Goal: Transaction & Acquisition: Register for event/course

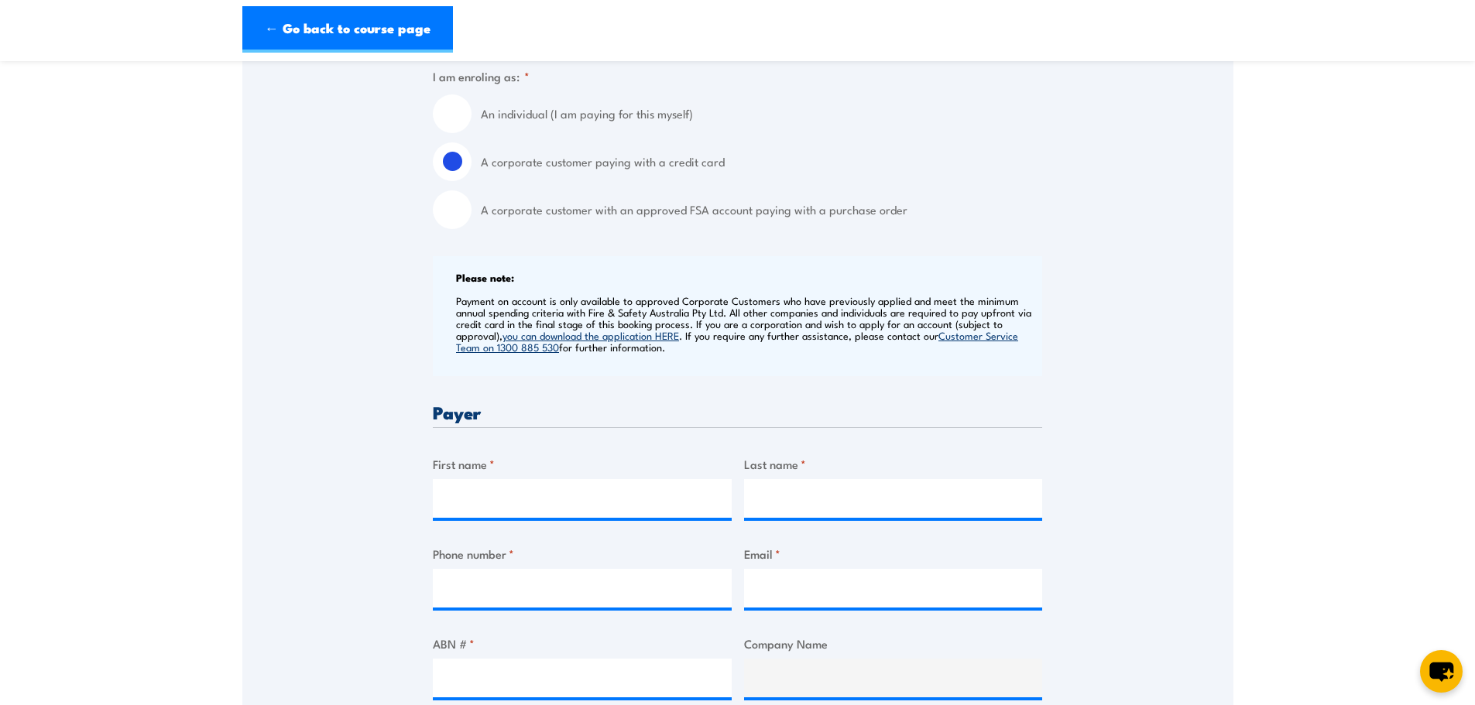
scroll to position [465, 0]
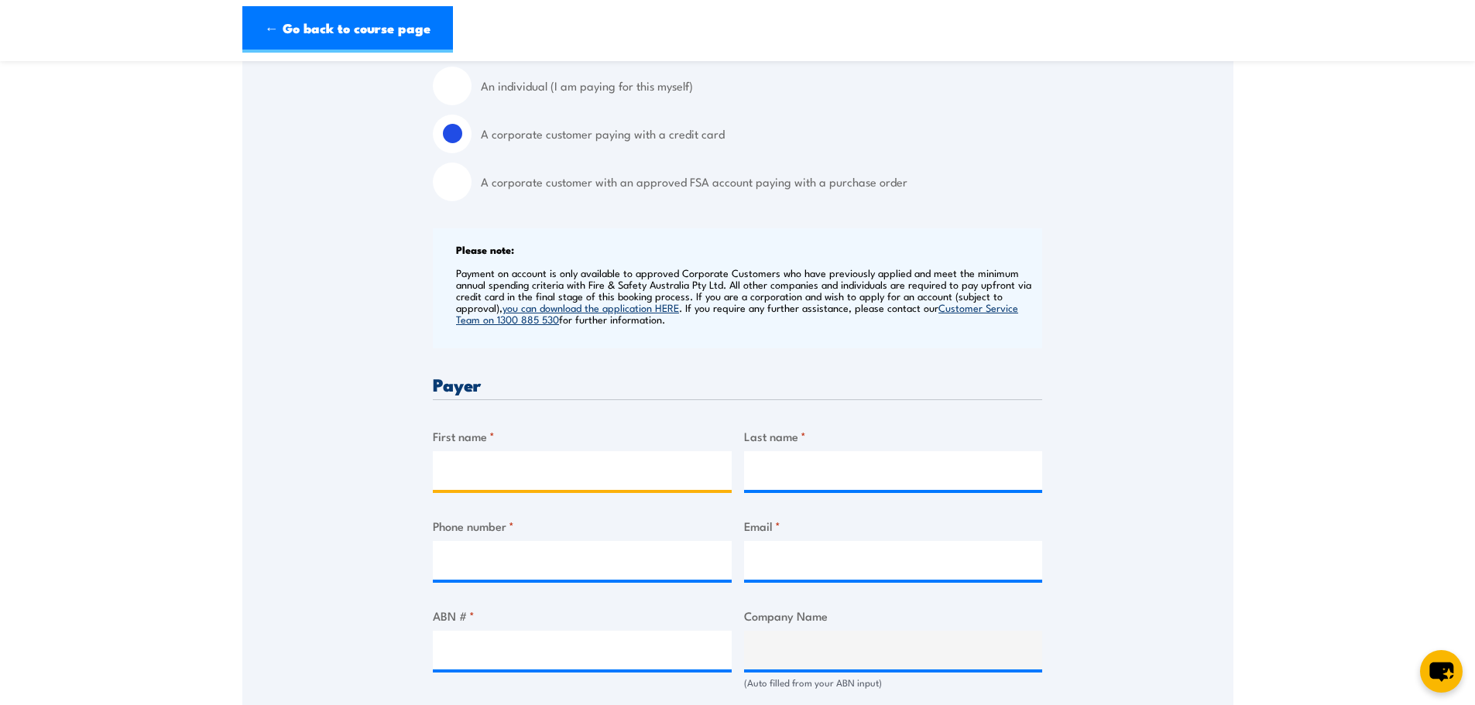
click at [470, 465] on input "First name *" at bounding box center [582, 470] width 299 height 39
drag, startPoint x: 526, startPoint y: 472, endPoint x: 485, endPoint y: 474, distance: 41.8
click at [485, 474] on input "[PERSON_NAME] [PERSON_NAME]" at bounding box center [582, 470] width 299 height 39
type input "[PERSON_NAME]"
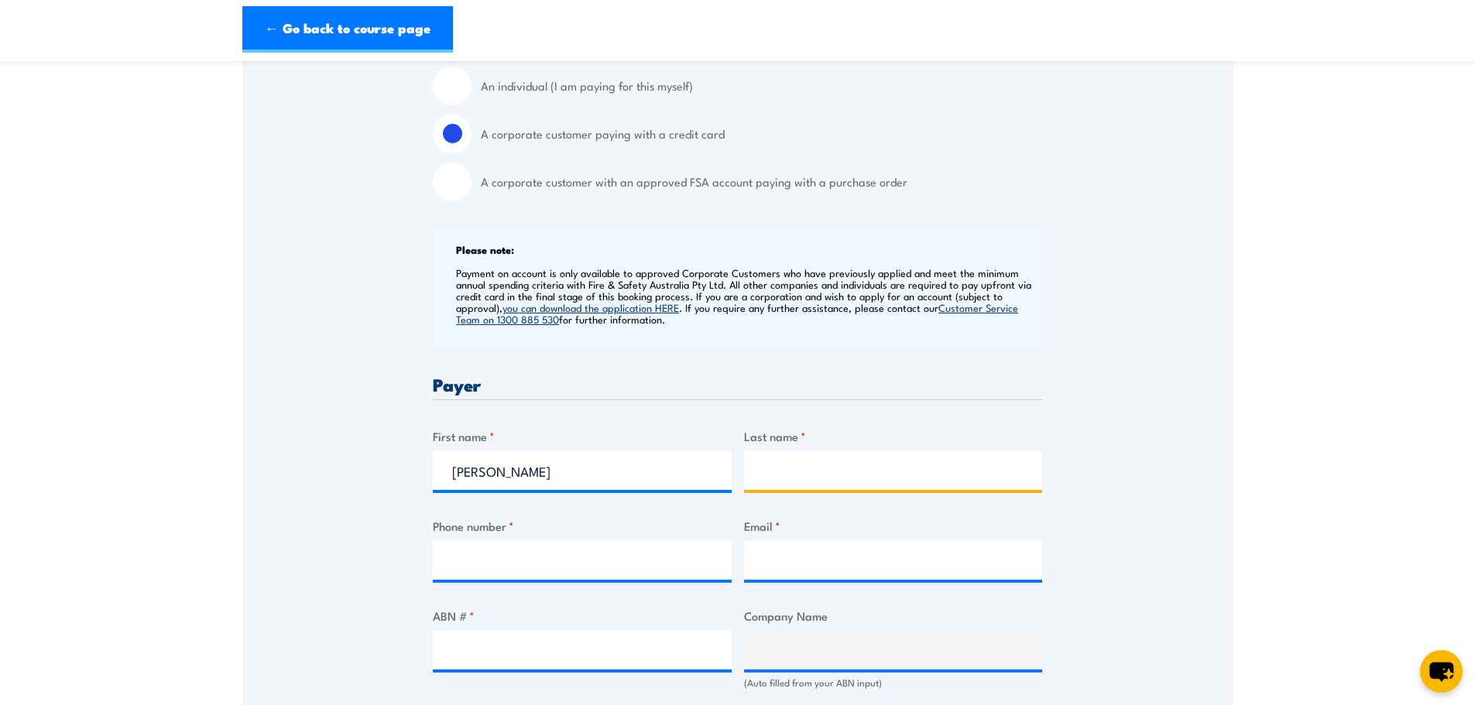
click at [768, 466] on input "Last name *" at bounding box center [893, 470] width 299 height 39
type input "[PERSON_NAME]"
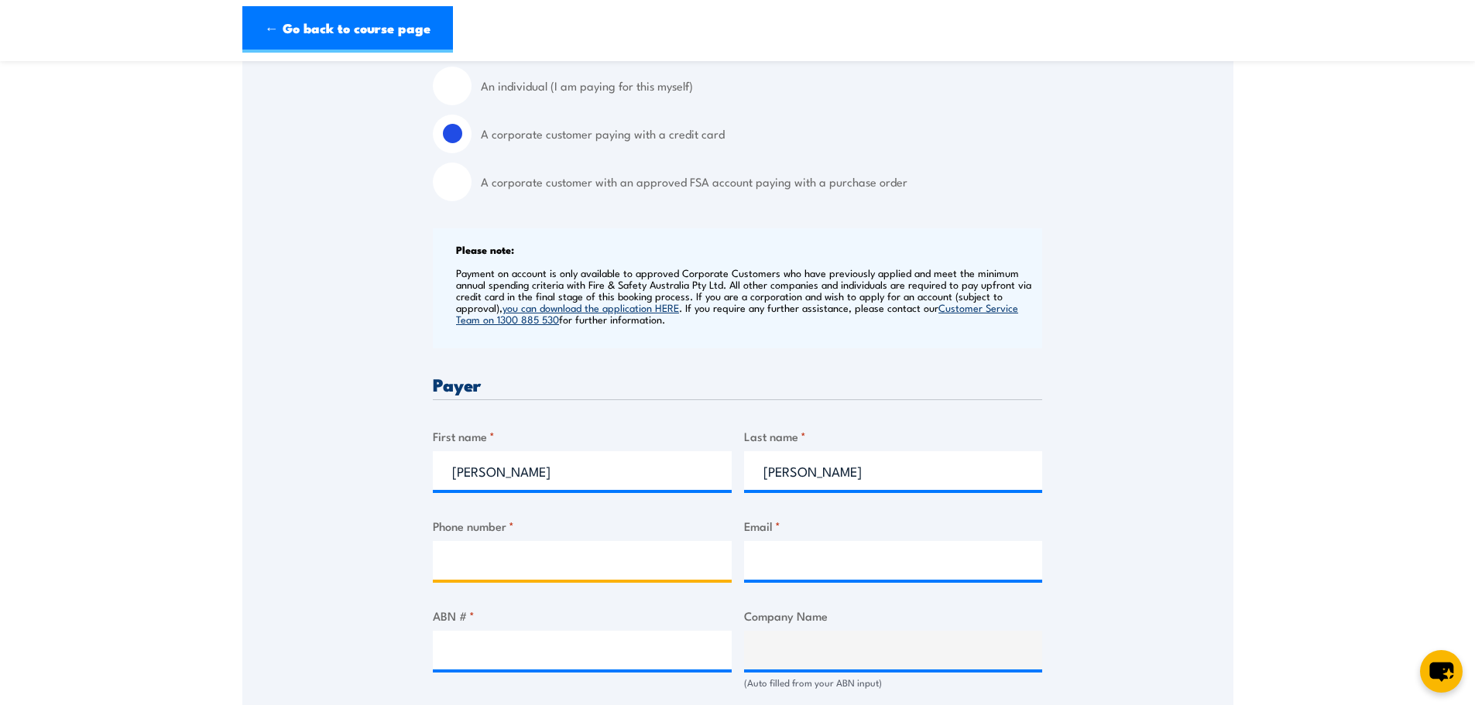
click at [526, 558] on input "Phone number *" at bounding box center [582, 560] width 299 height 39
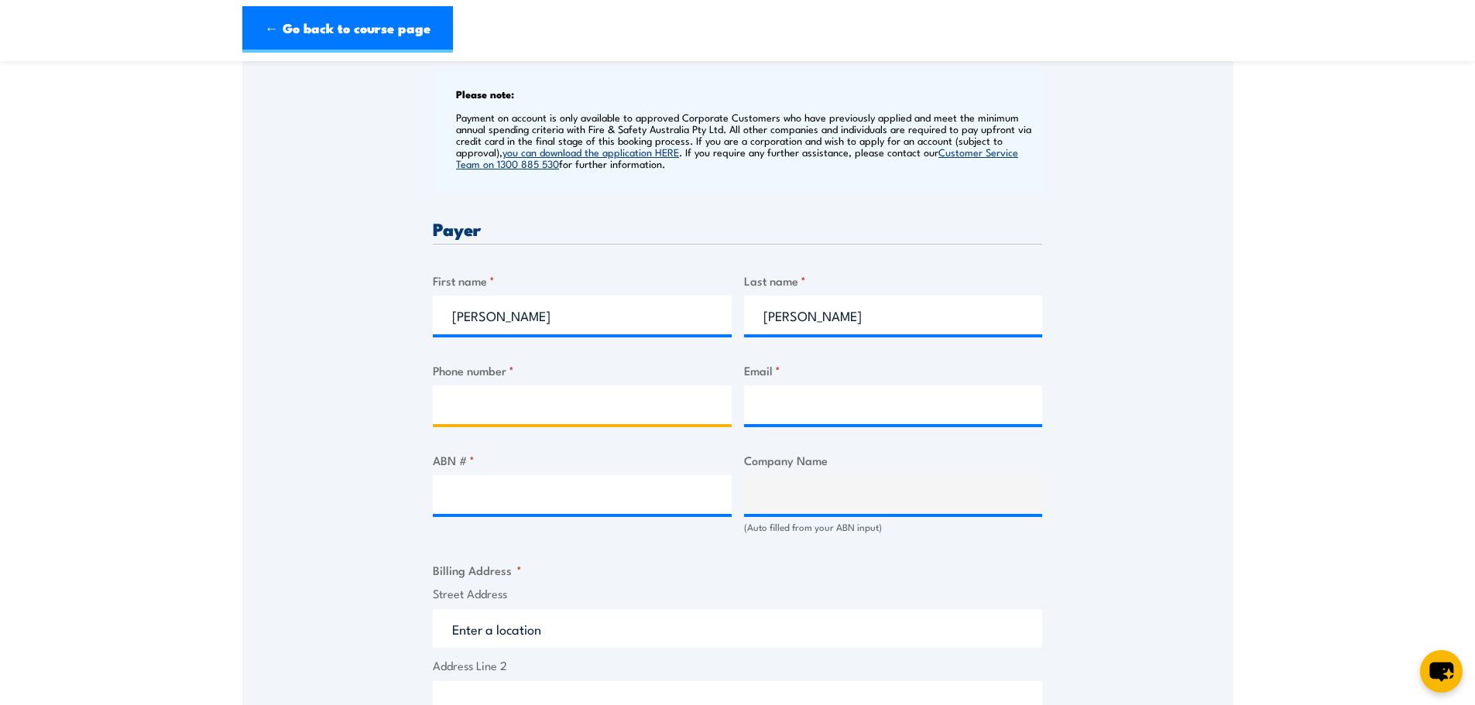
scroll to position [619, 0]
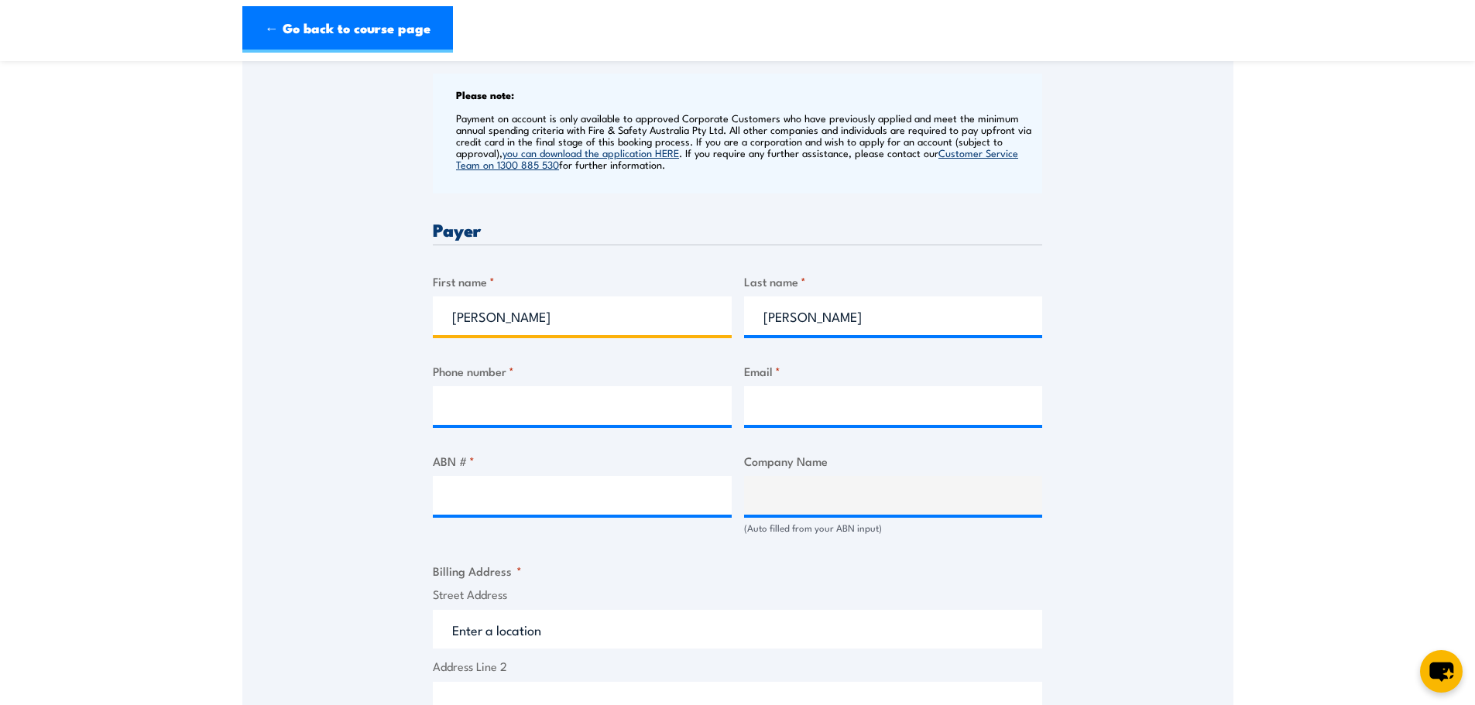
click at [508, 314] on input "[PERSON_NAME]" at bounding box center [582, 316] width 299 height 39
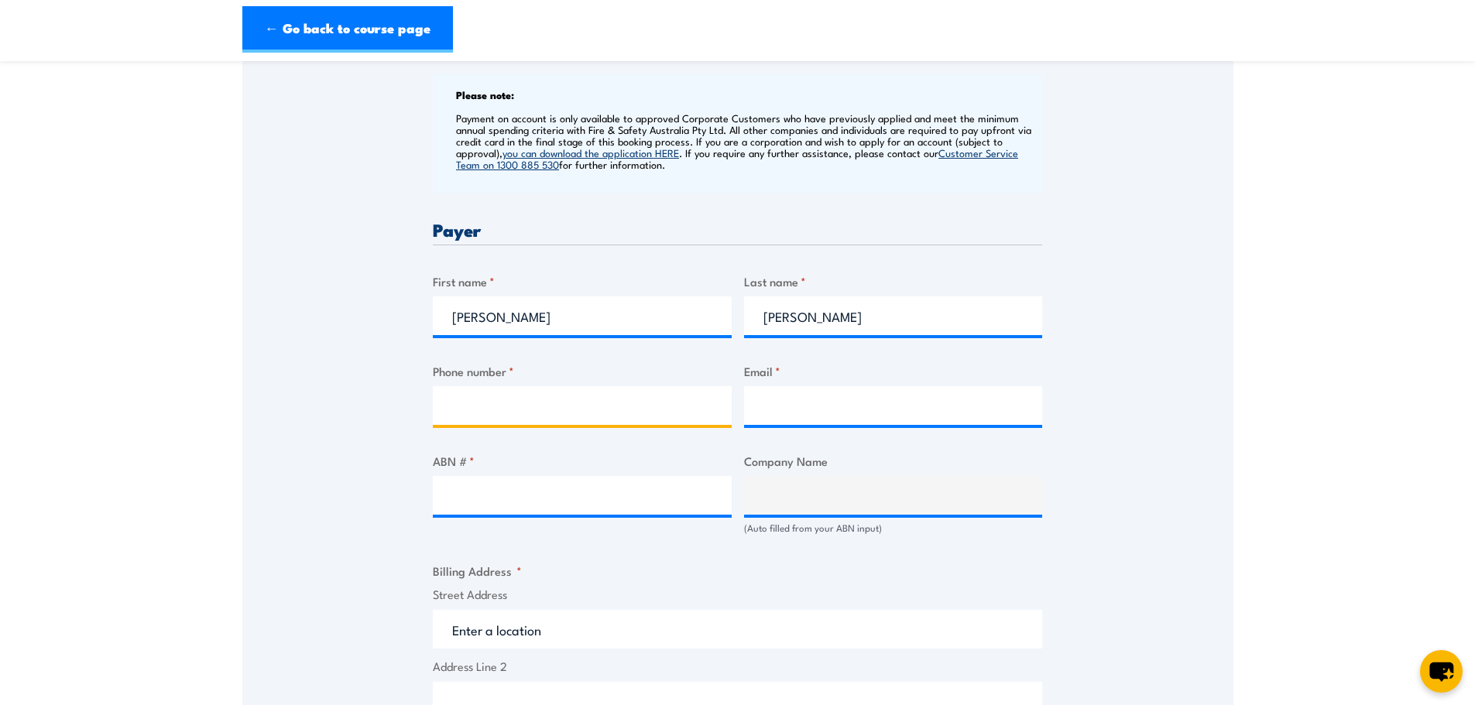
click at [478, 393] on input "Phone number *" at bounding box center [582, 405] width 299 height 39
type input "0"
drag, startPoint x: 517, startPoint y: 405, endPoint x: 430, endPoint y: 399, distance: 87.7
click at [430, 399] on div "Speak to a specialist CALL [PHONE_NUMBER] CALL [PHONE_NUMBER] " * " indicates r…" at bounding box center [737, 500] width 991 height 1658
paste input "57 966 104"
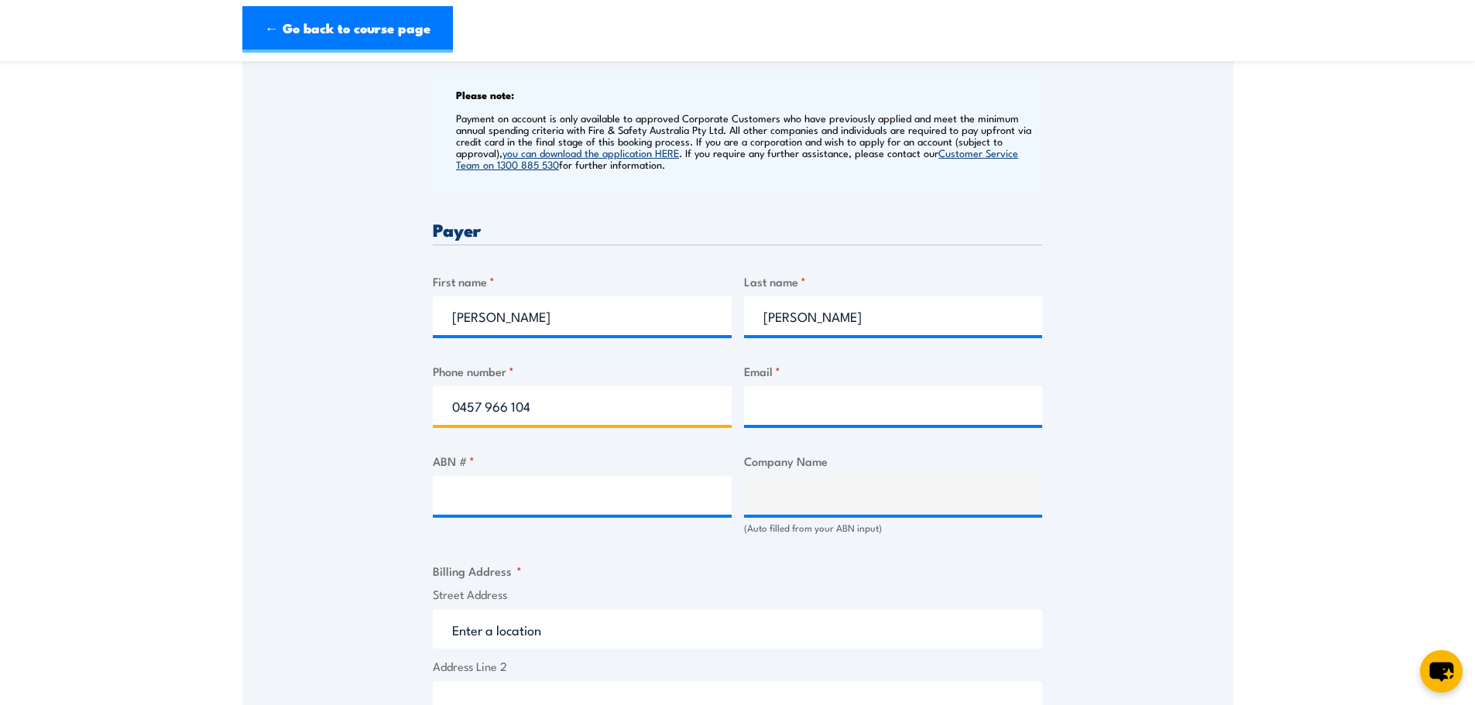
click at [489, 413] on input "0457 966 104" at bounding box center [582, 405] width 299 height 39
click at [507, 409] on input "0457966 104" at bounding box center [582, 405] width 299 height 39
type input "0457966104"
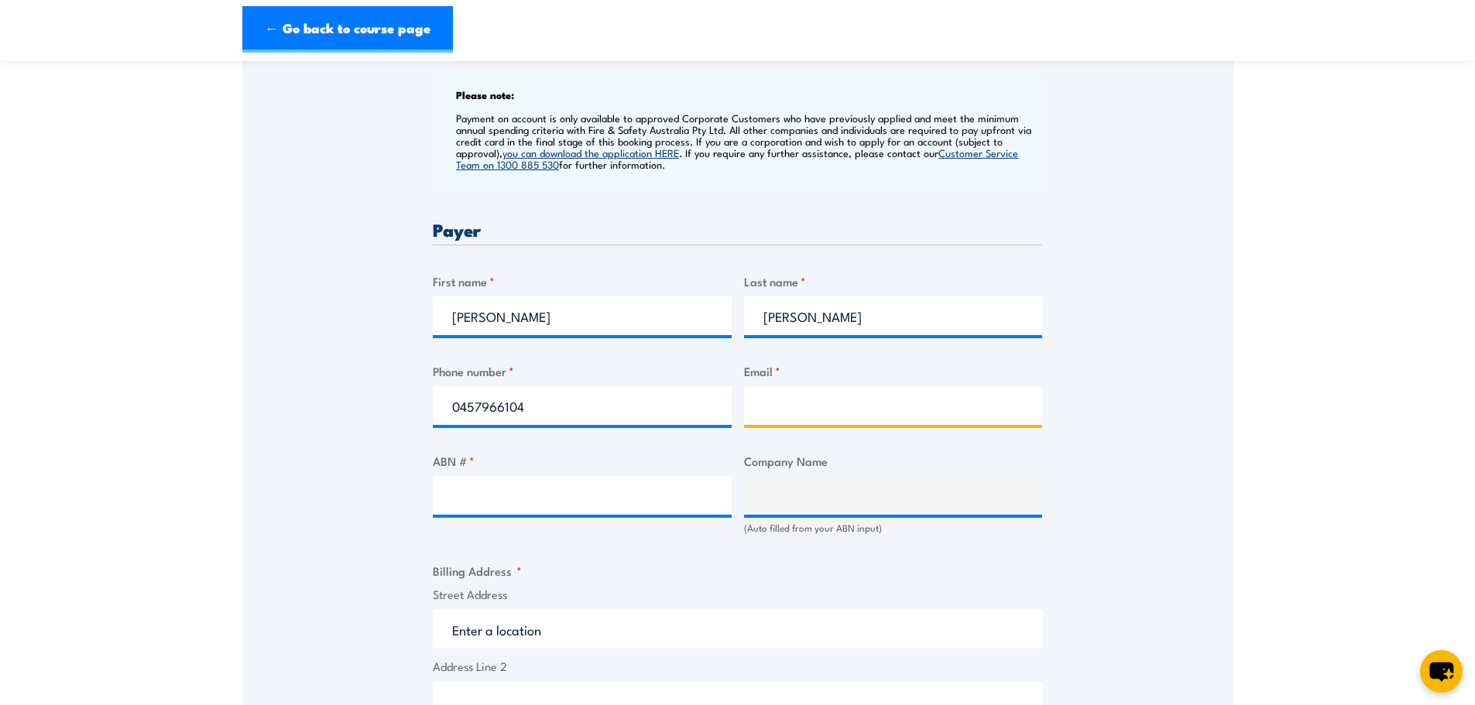
click at [751, 406] on input "Email *" at bounding box center [893, 405] width 299 height 39
drag, startPoint x: 811, startPoint y: 417, endPoint x: 759, endPoint y: 411, distance: 52.2
click at [759, 411] on input "kmerrie" at bounding box center [893, 405] width 299 height 39
paste input "[EMAIL_ADDRESS][DOMAIN_NAME]"
type input "[EMAIL_ADDRESS][DOMAIN_NAME]"
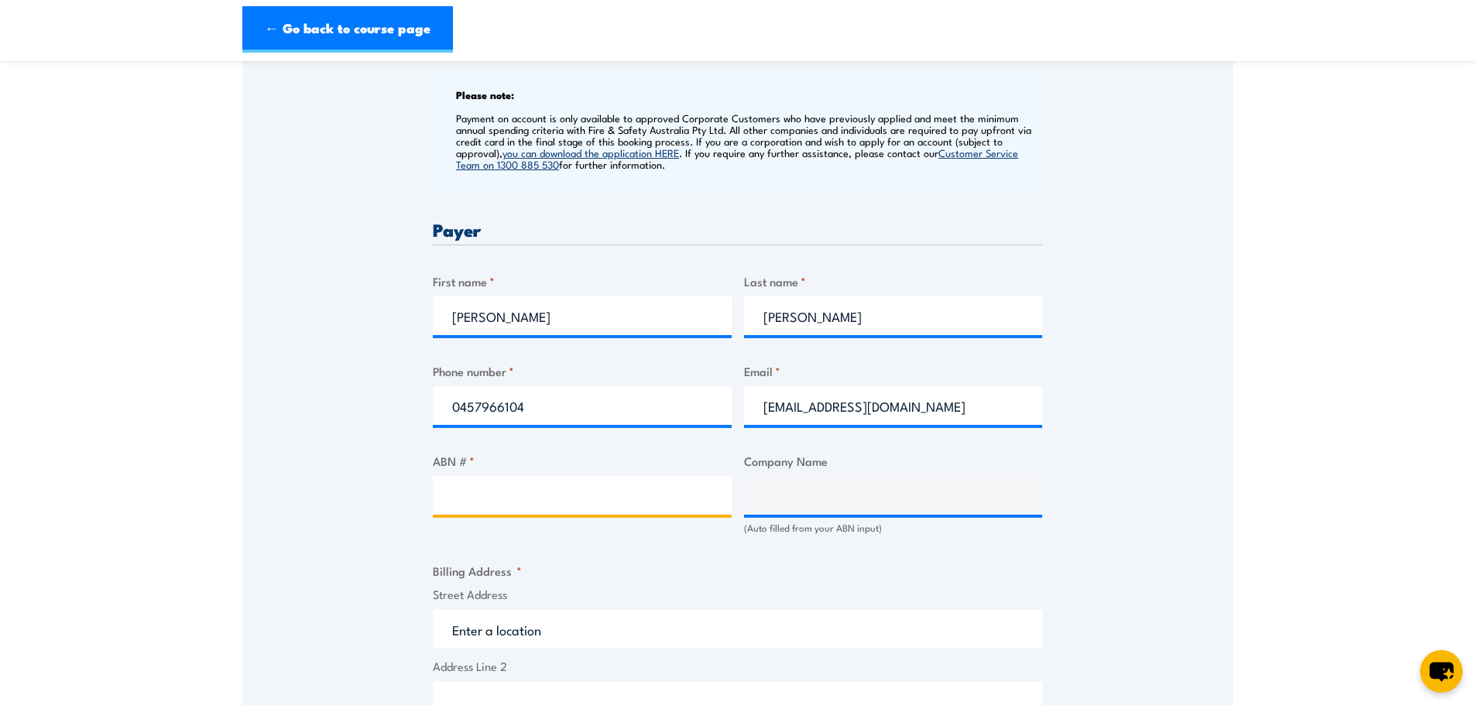
click at [465, 502] on input "ABN # *" at bounding box center [582, 495] width 299 height 39
click at [450, 503] on input "ABN # *" at bounding box center [582, 495] width 299 height 39
paste input "51121411229"
type input "51121411229"
type input "Rema Tip Top Industrie Pty Ltd"
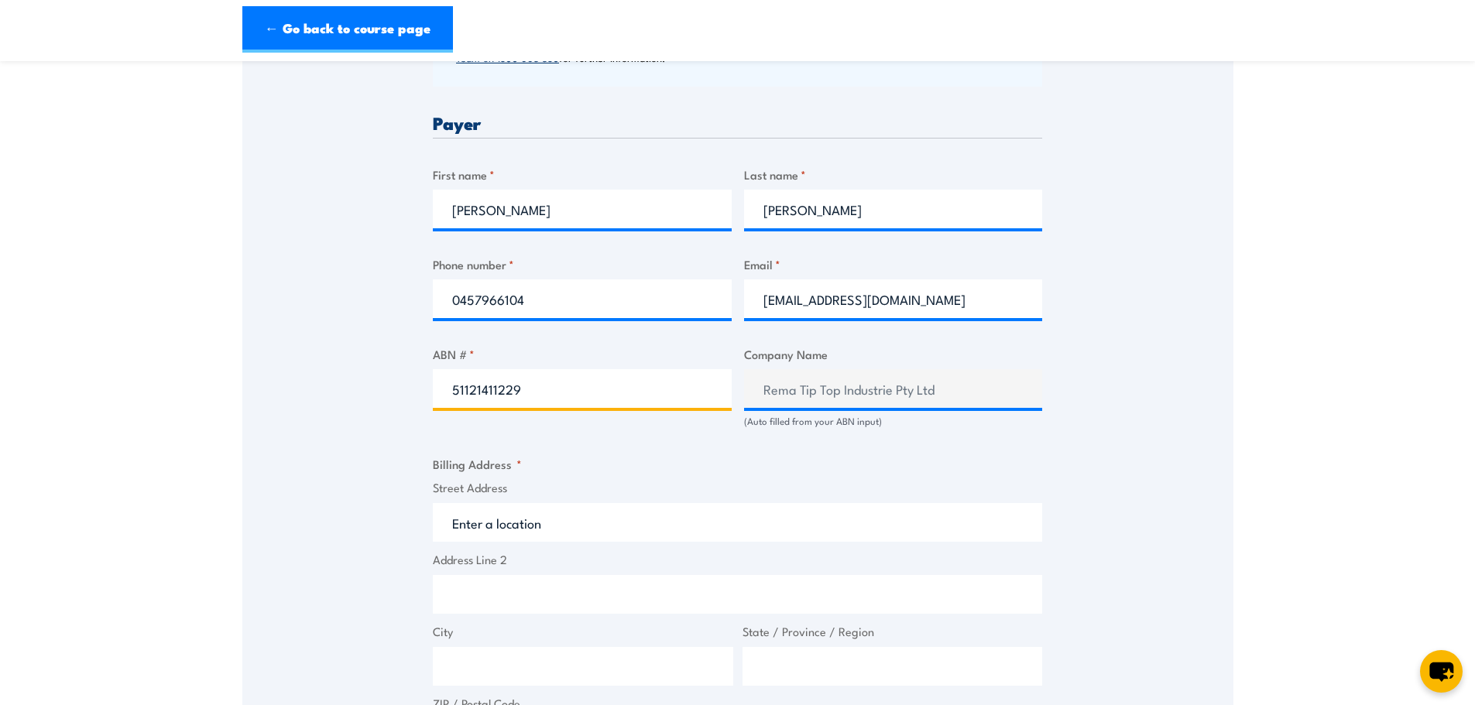
scroll to position [774, 0]
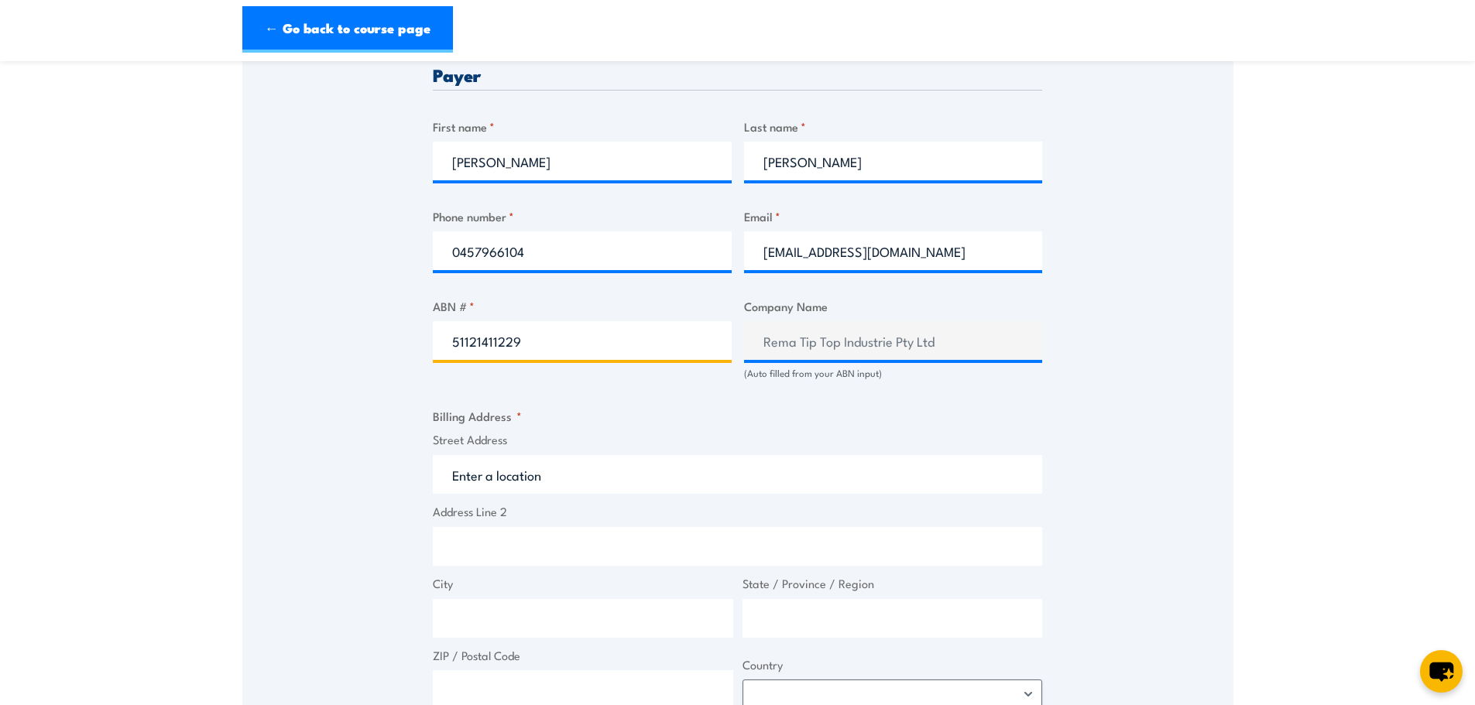
type input "51121411229"
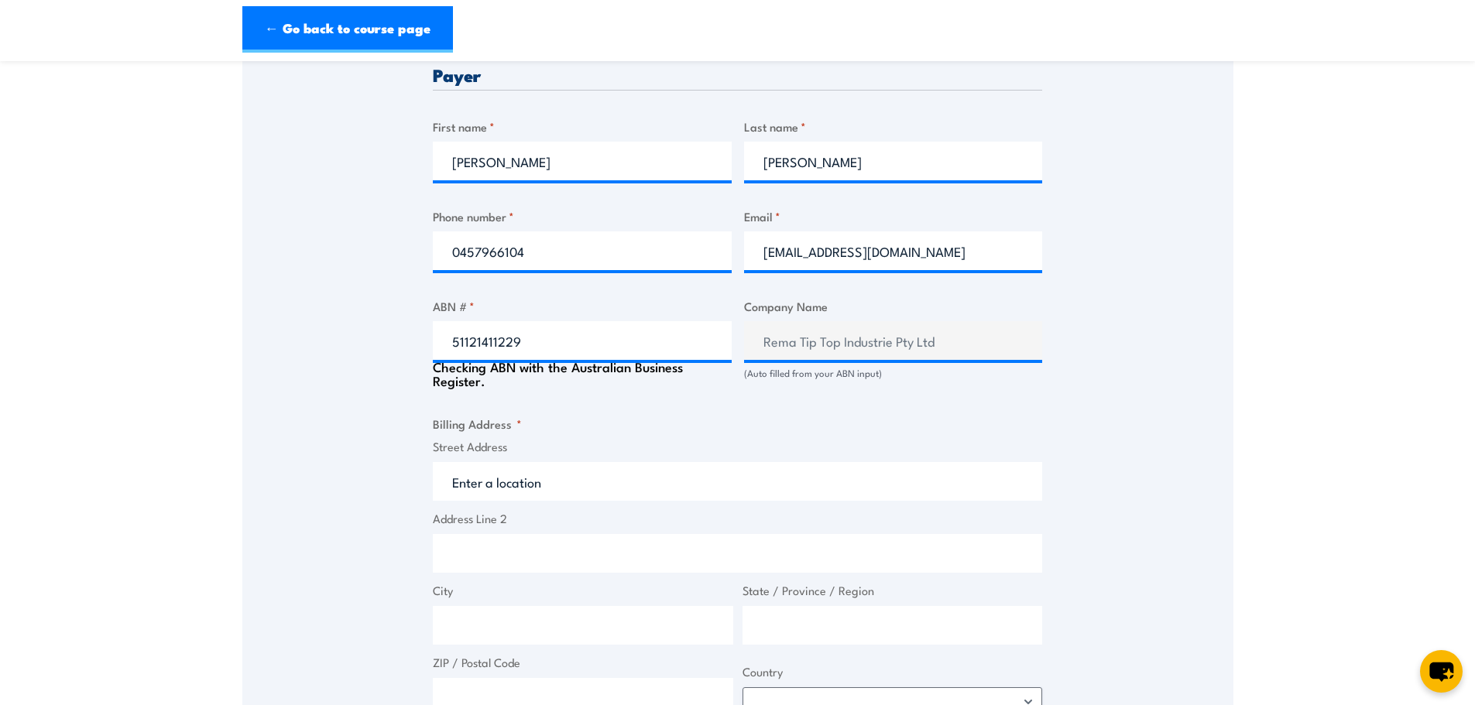
click at [485, 477] on input "Street Address" at bounding box center [737, 481] width 609 height 39
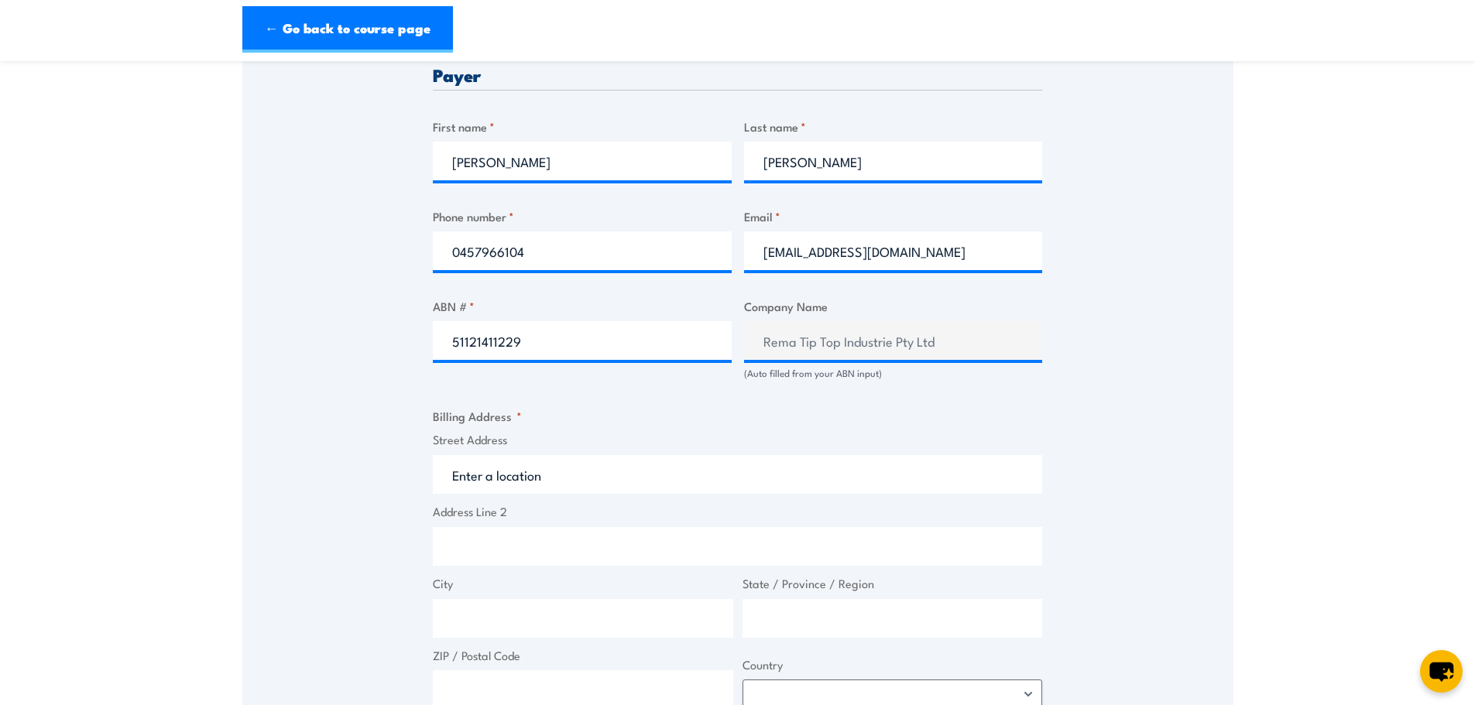
click at [474, 478] on input "Street Address" at bounding box center [737, 474] width 609 height 39
click at [451, 477] on input "Street Address" at bounding box center [737, 474] width 609 height 39
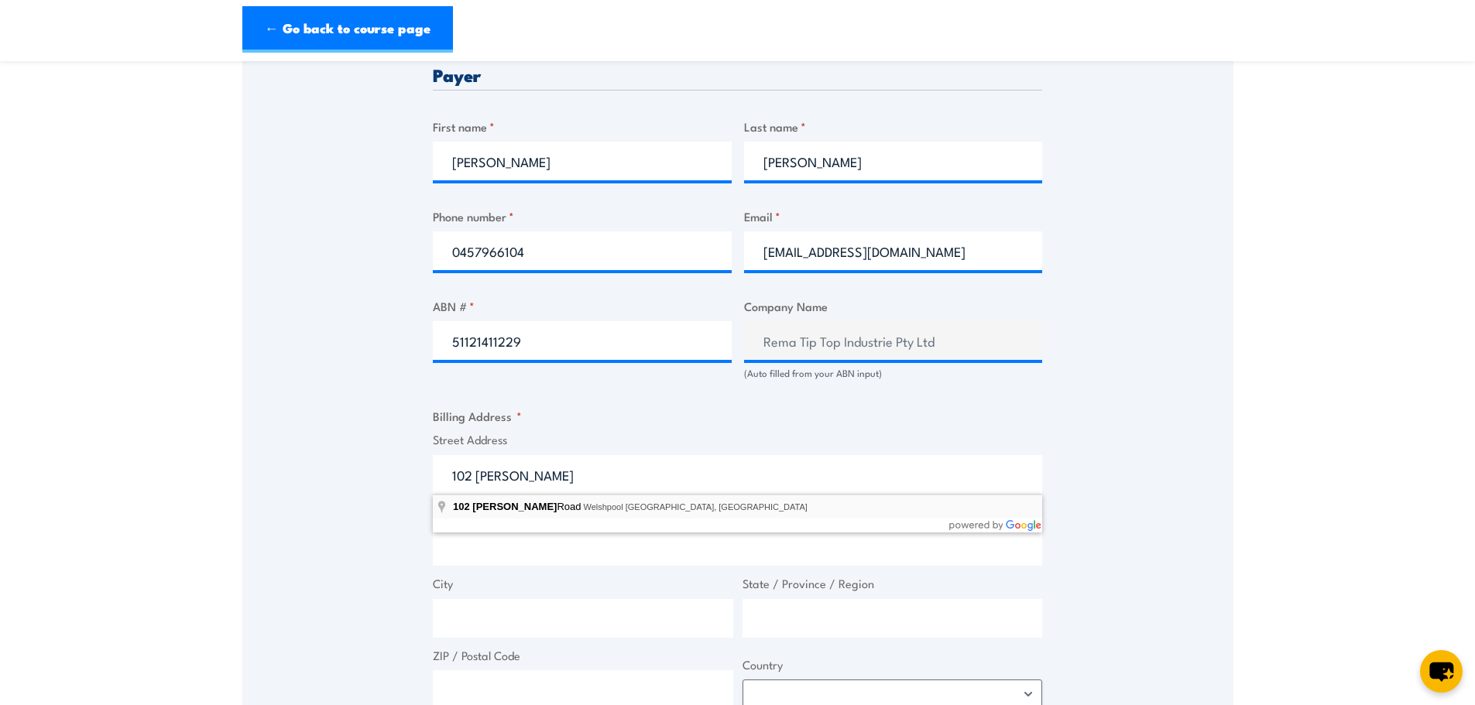
type input "[STREET_ADDRESS]"
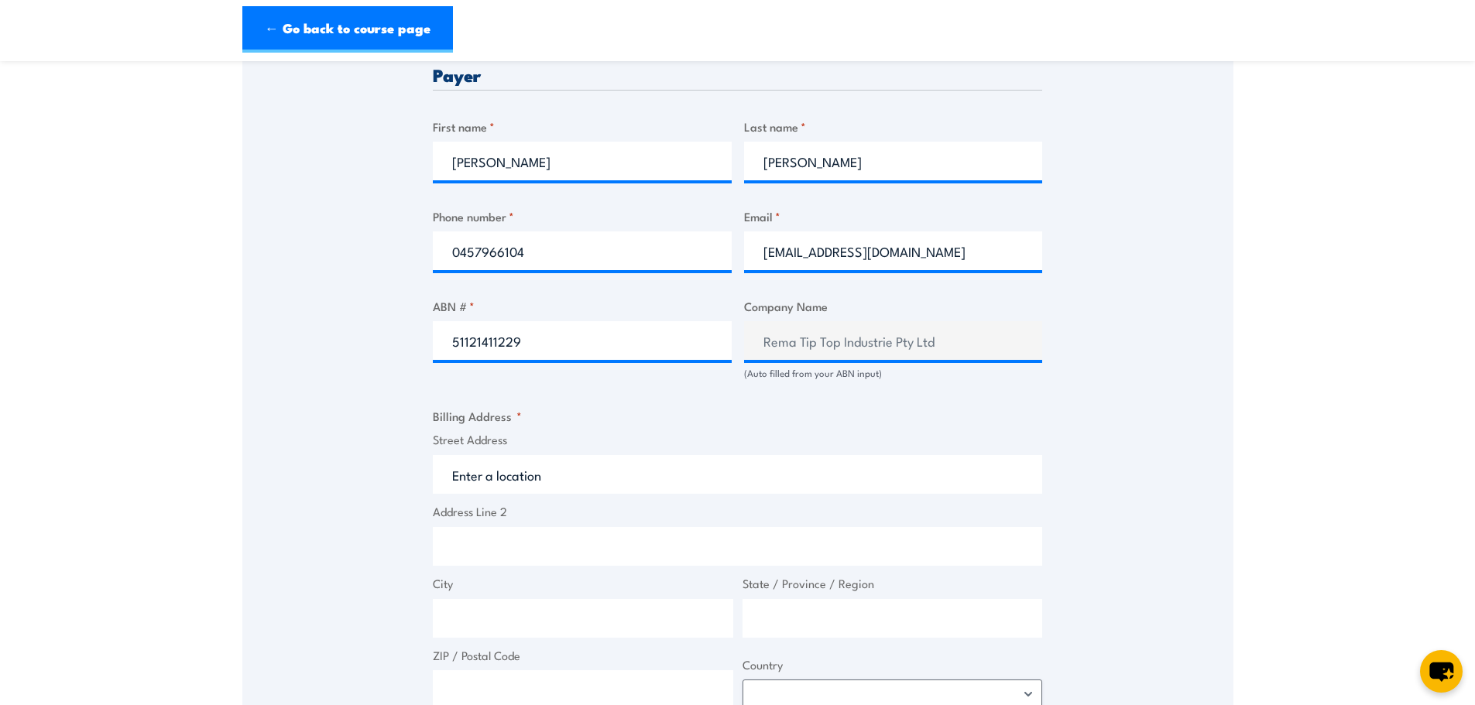
type input "[STREET_ADDRESS][PERSON_NAME]"
type input "Welshpool"
type input "[GEOGRAPHIC_DATA]"
type input "6106"
select select "[GEOGRAPHIC_DATA]"
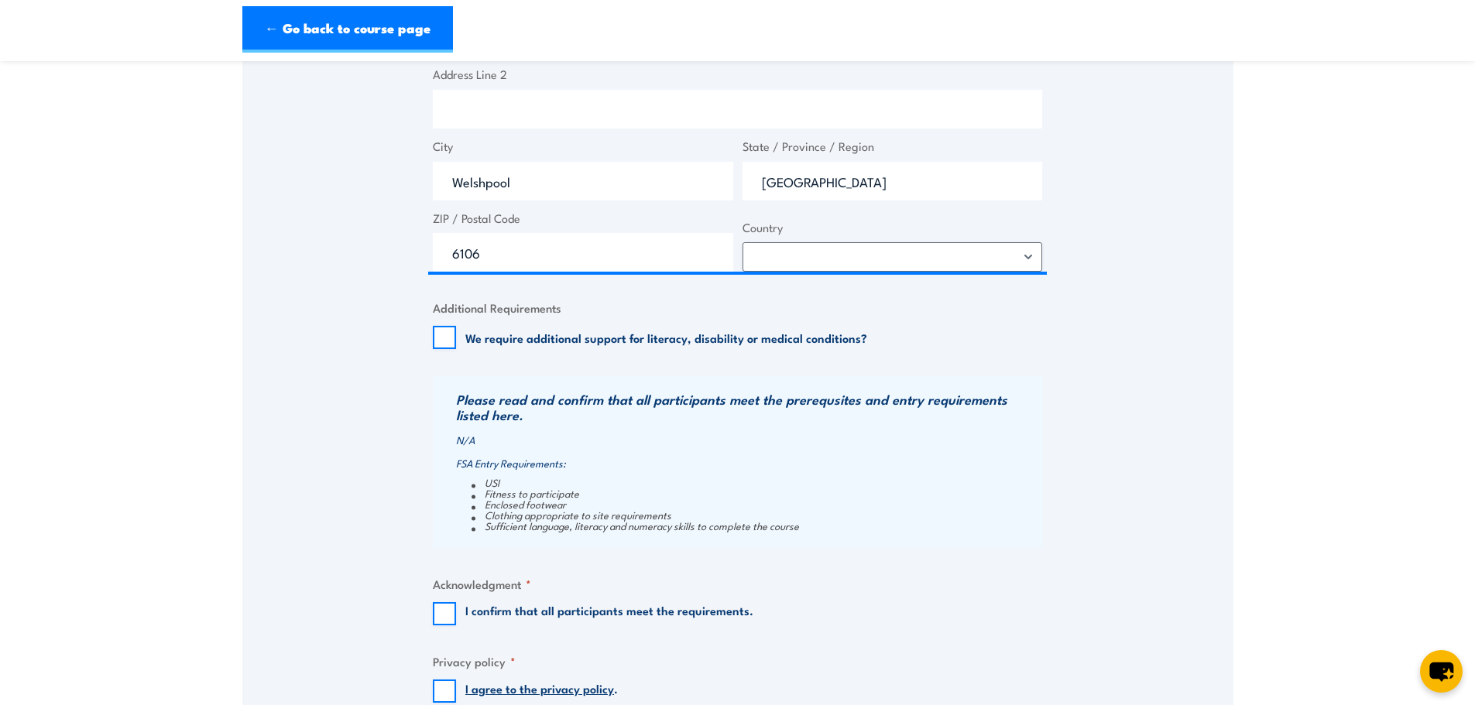
scroll to position [1239, 0]
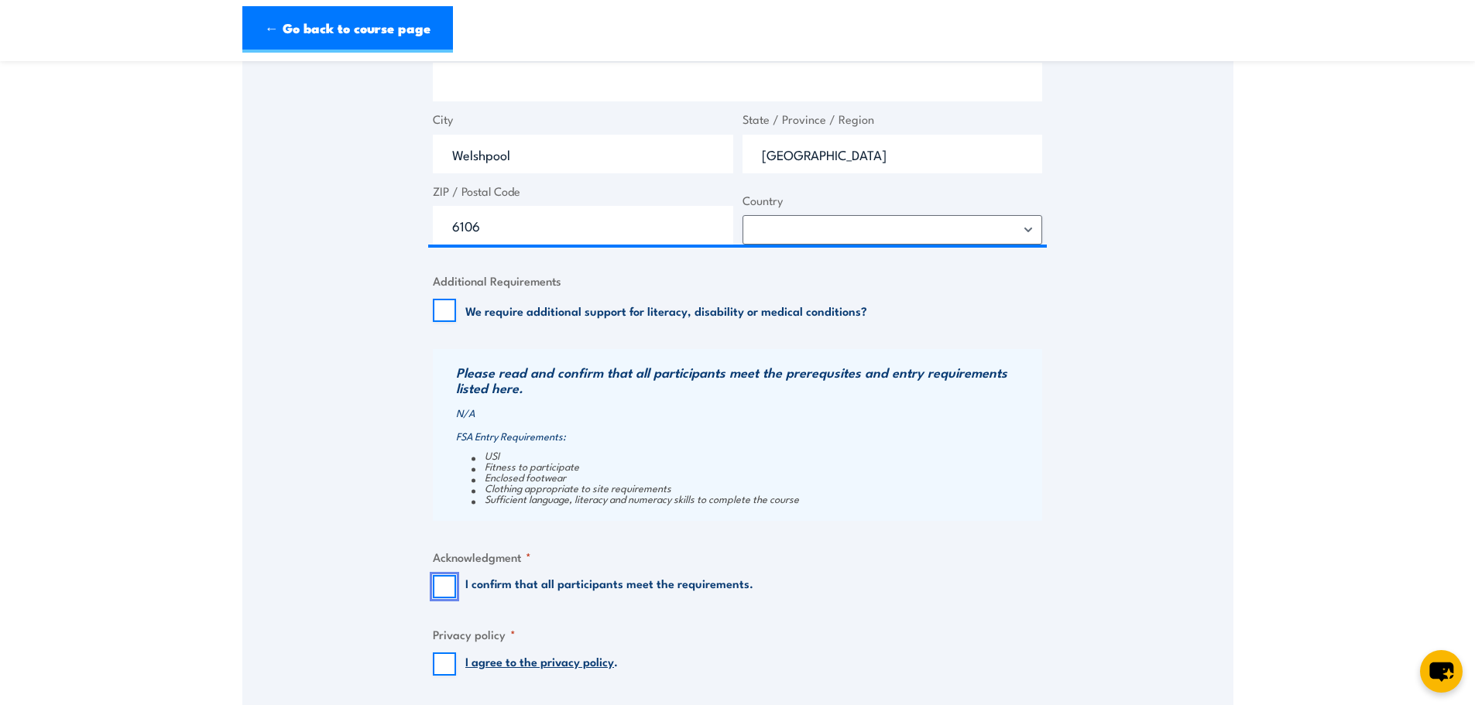
click at [452, 593] on input "I confirm that all participants meet the requirements." at bounding box center [444, 586] width 23 height 23
checkbox input "true"
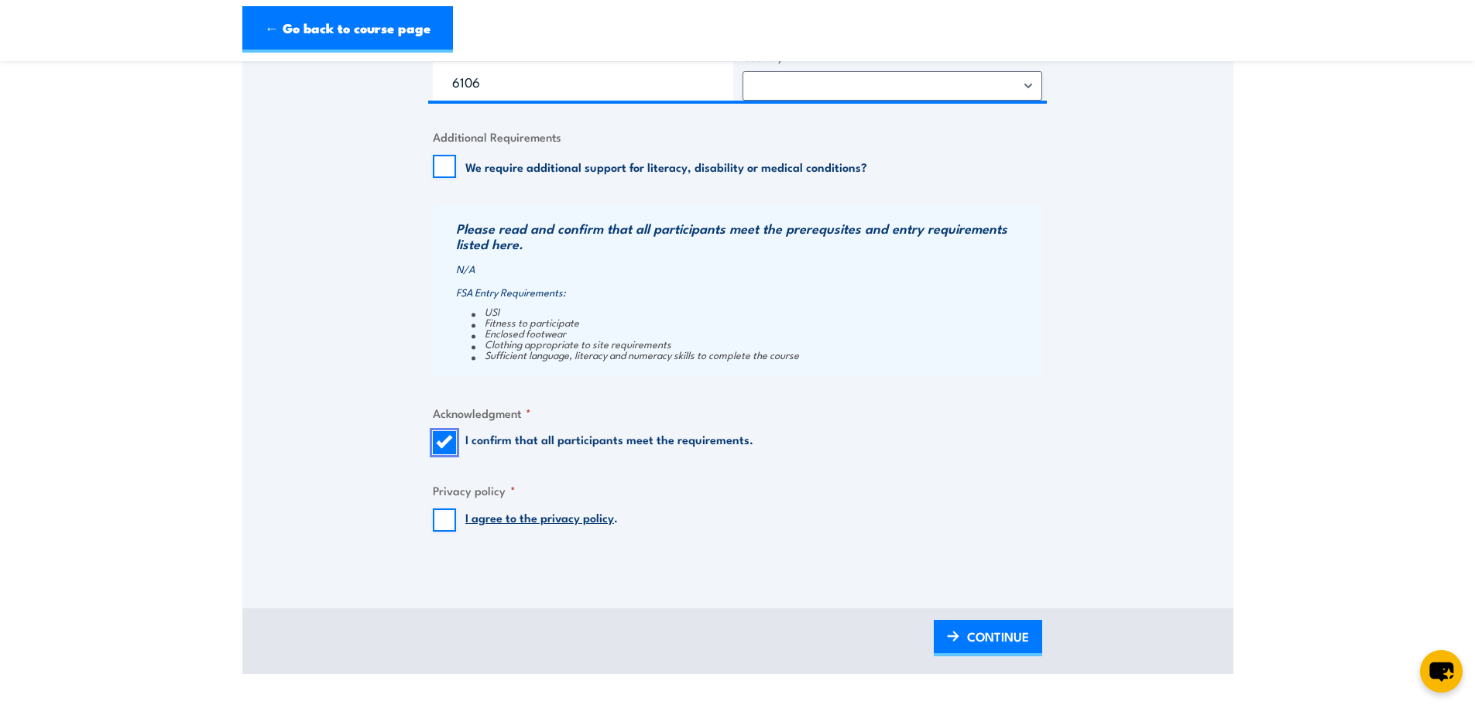
scroll to position [1394, 0]
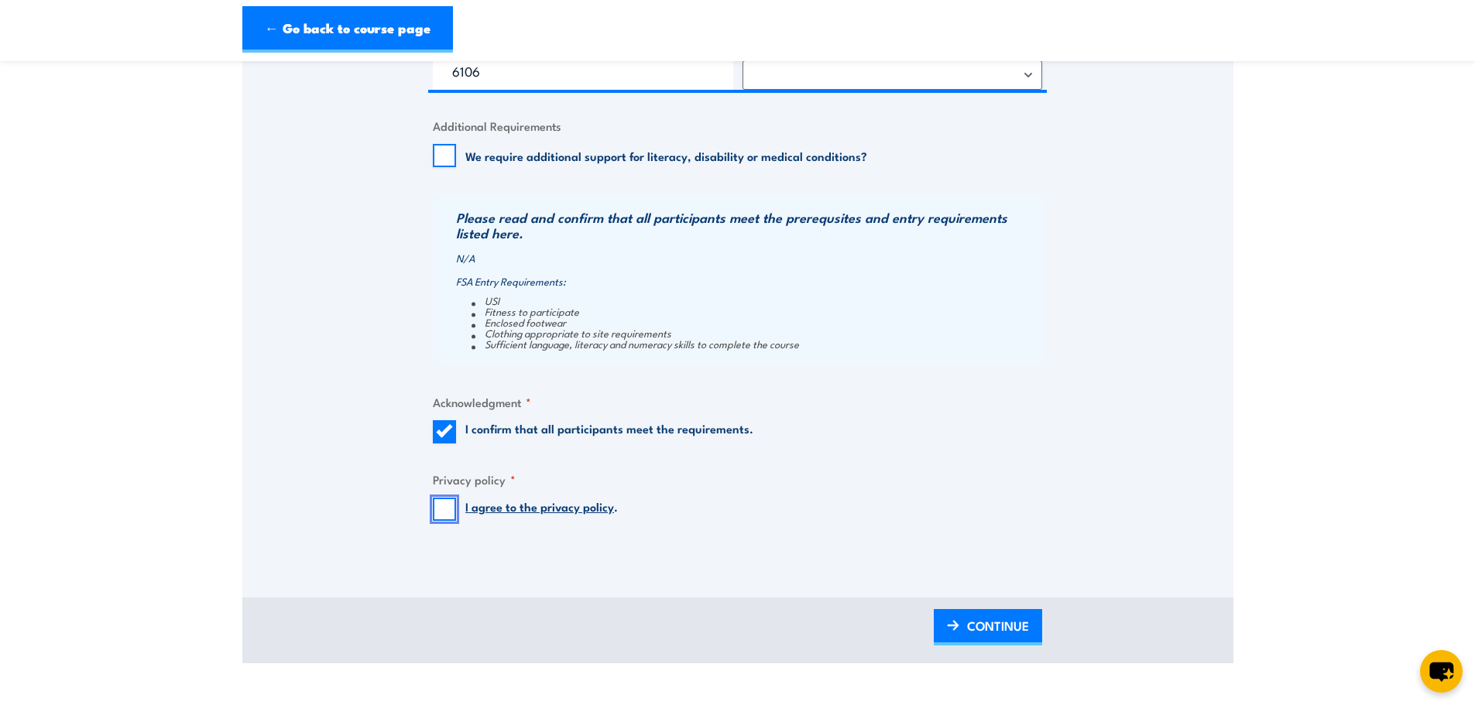
click at [442, 518] on input "I agree to the privacy policy ." at bounding box center [444, 509] width 23 height 23
checkbox input "true"
click at [969, 625] on span "CONTINUE" at bounding box center [998, 625] width 62 height 41
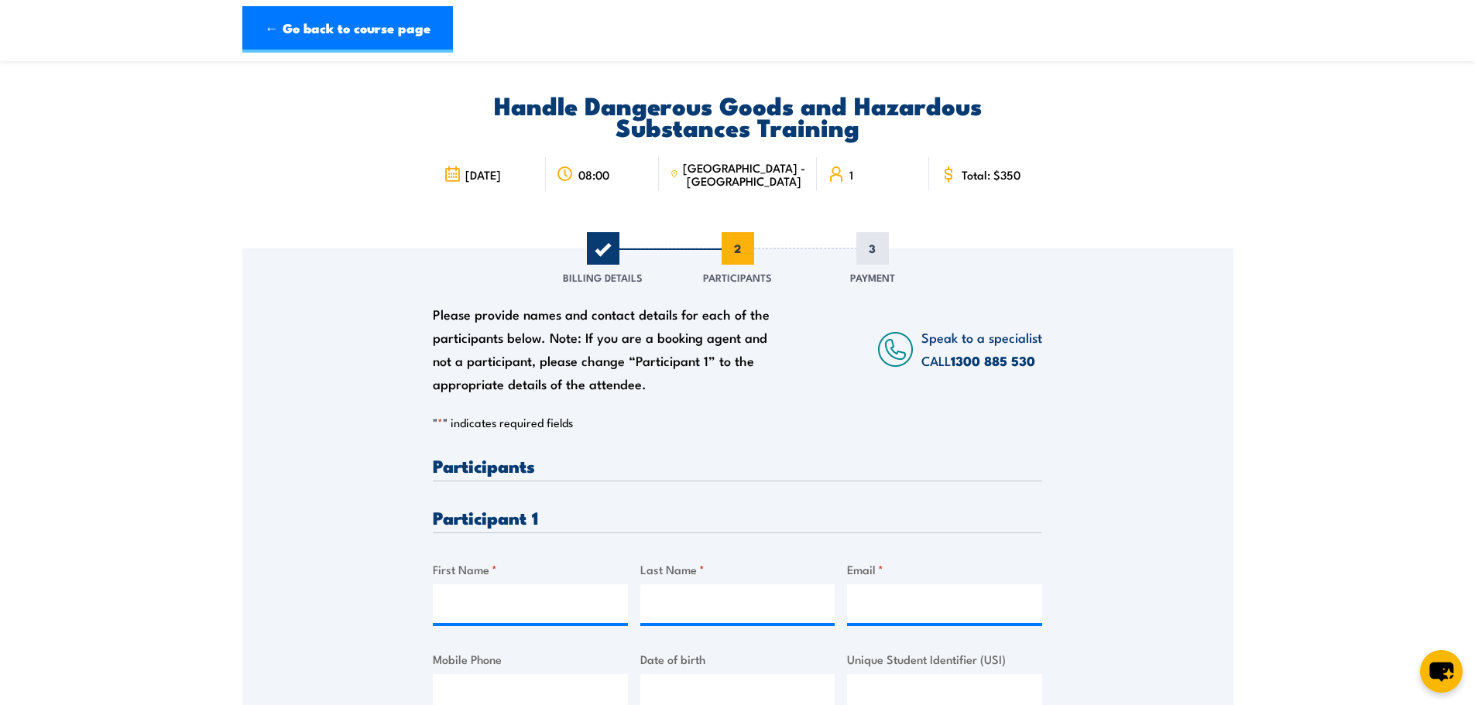
scroll to position [77, 0]
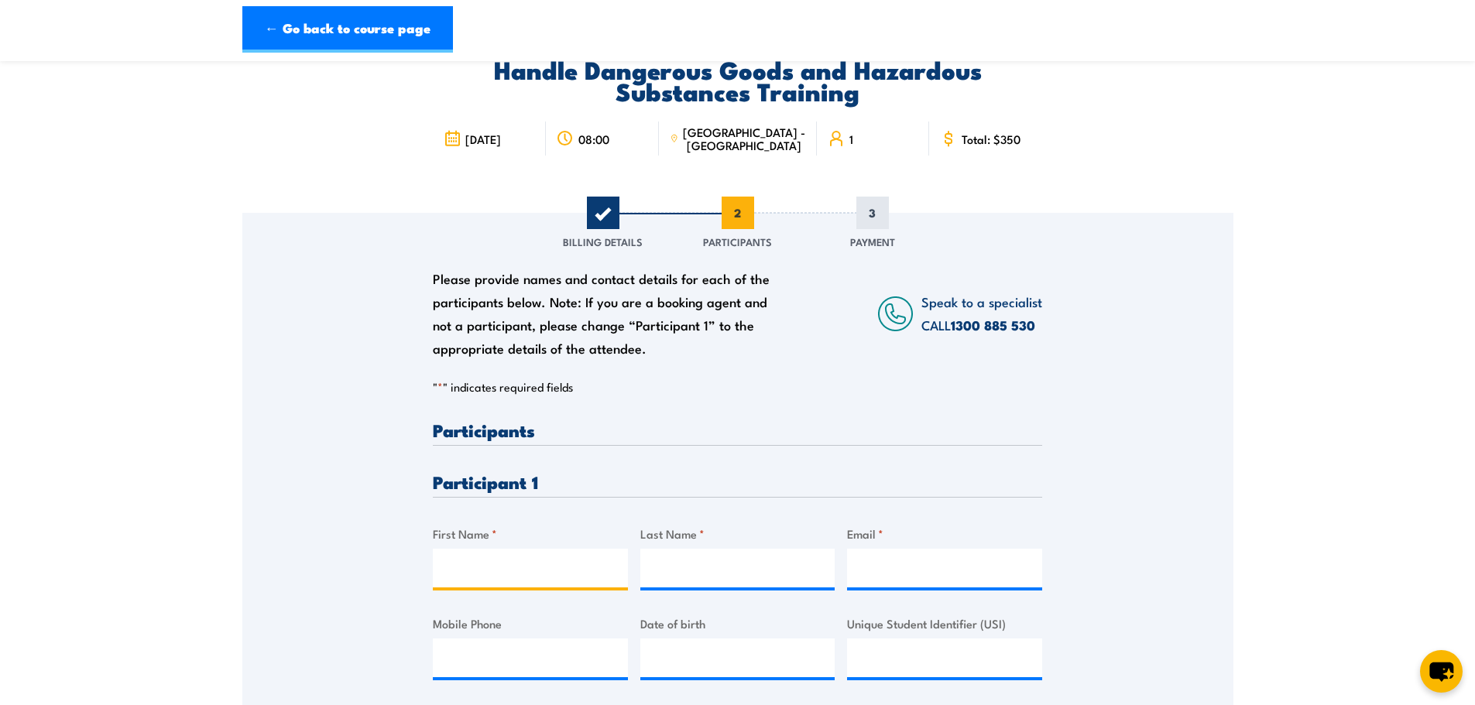
click at [460, 565] on input "First Name *" at bounding box center [530, 568] width 195 height 39
type input "Jai"
type input "Sleep"
click at [911, 577] on input "Email *" at bounding box center [944, 568] width 195 height 39
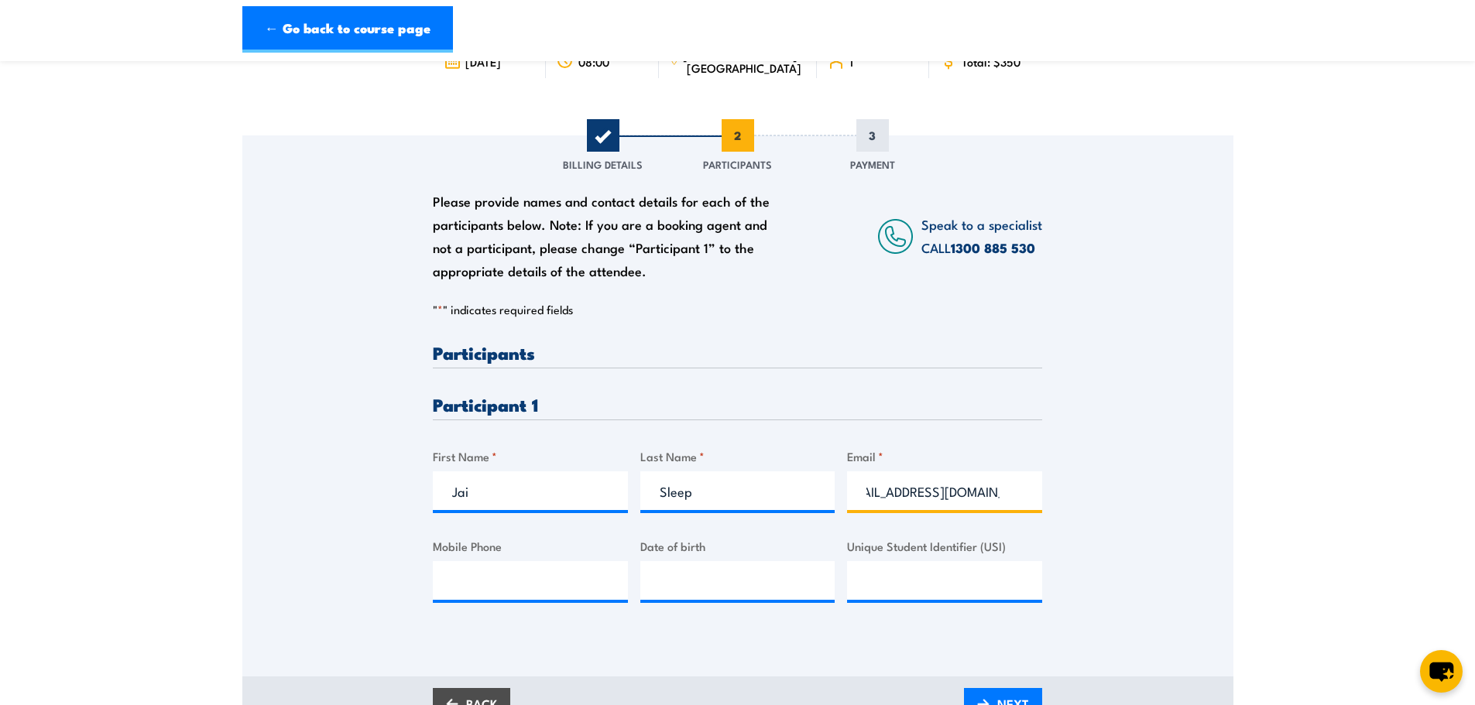
type input "[EMAIL_ADDRESS][DOMAIN_NAME]"
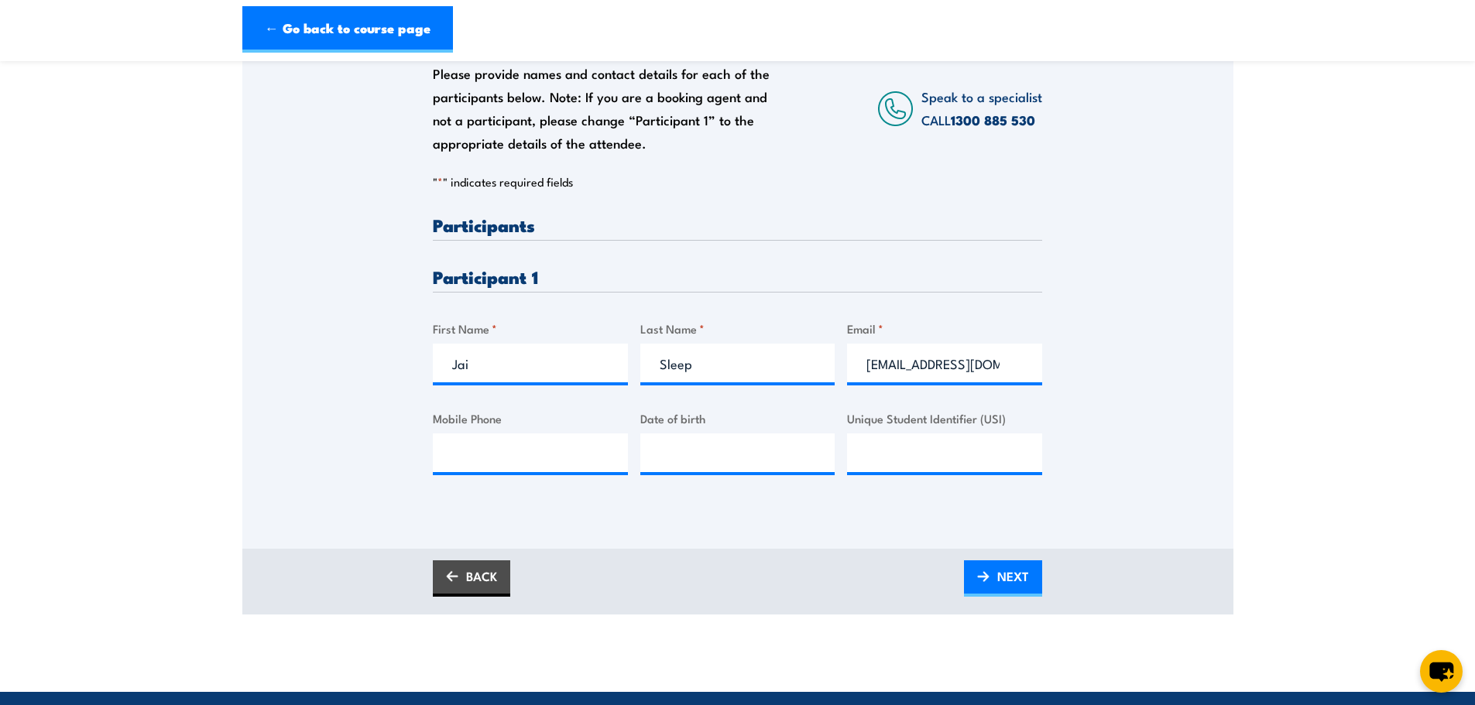
scroll to position [310, 0]
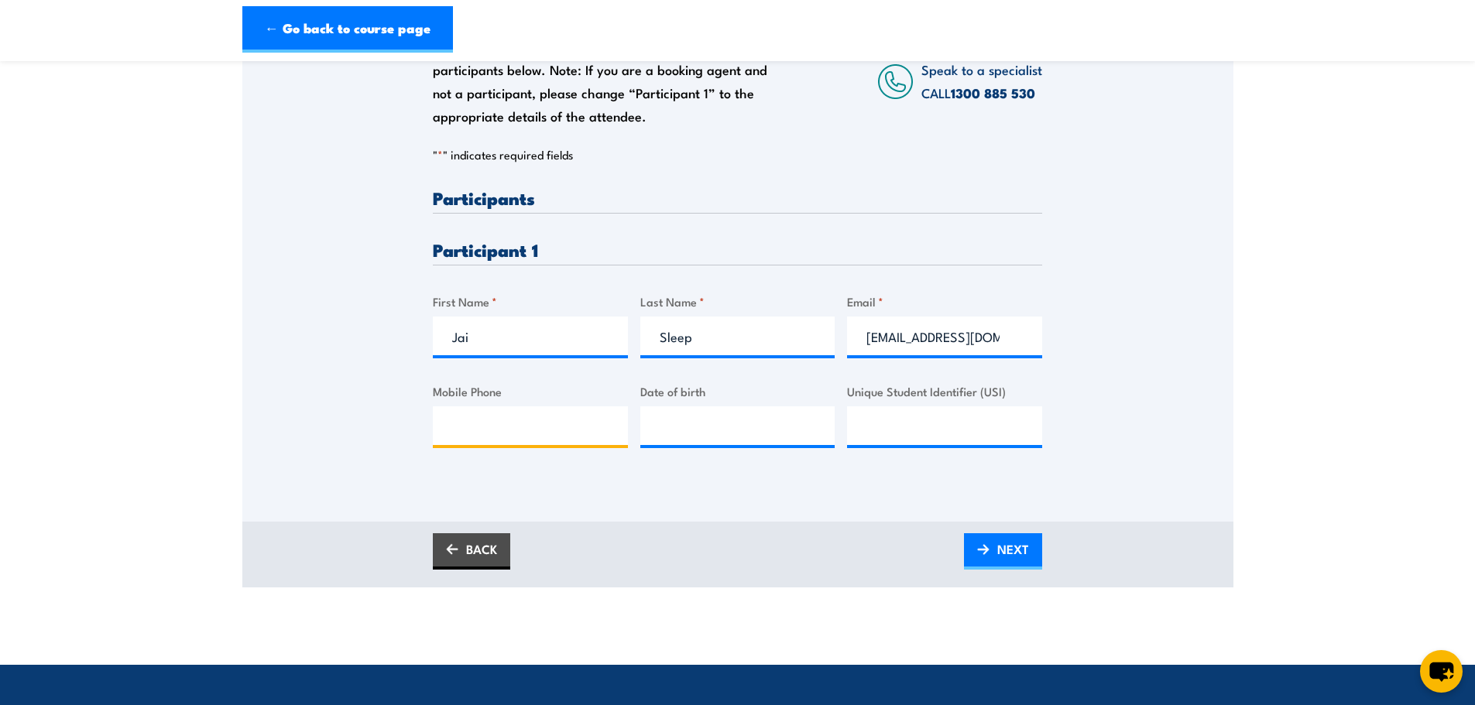
click at [460, 422] on input "Mobile Phone" at bounding box center [530, 425] width 195 height 39
click at [539, 420] on input "Mobile Phone" at bounding box center [530, 425] width 195 height 39
paste input "0484120342"
type input "0484120342"
type input "__/__/____"
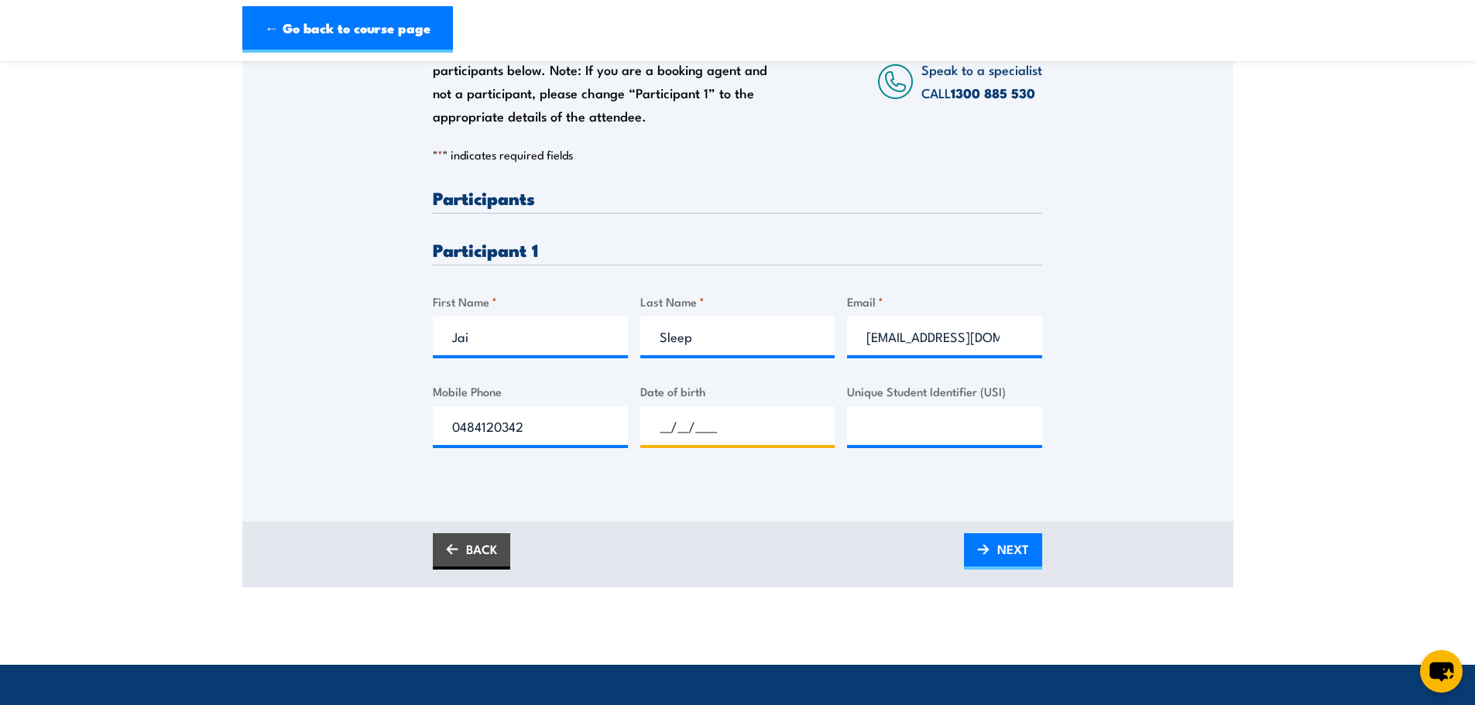
click at [697, 431] on input "__/__/____" at bounding box center [737, 425] width 195 height 39
click at [920, 434] on input "Unique Student Identifier (USI)" at bounding box center [944, 425] width 195 height 39
click at [450, 430] on input "0484120342" at bounding box center [530, 425] width 195 height 39
type input "__/__/____"
click at [670, 427] on input "__/__/____" at bounding box center [737, 425] width 195 height 39
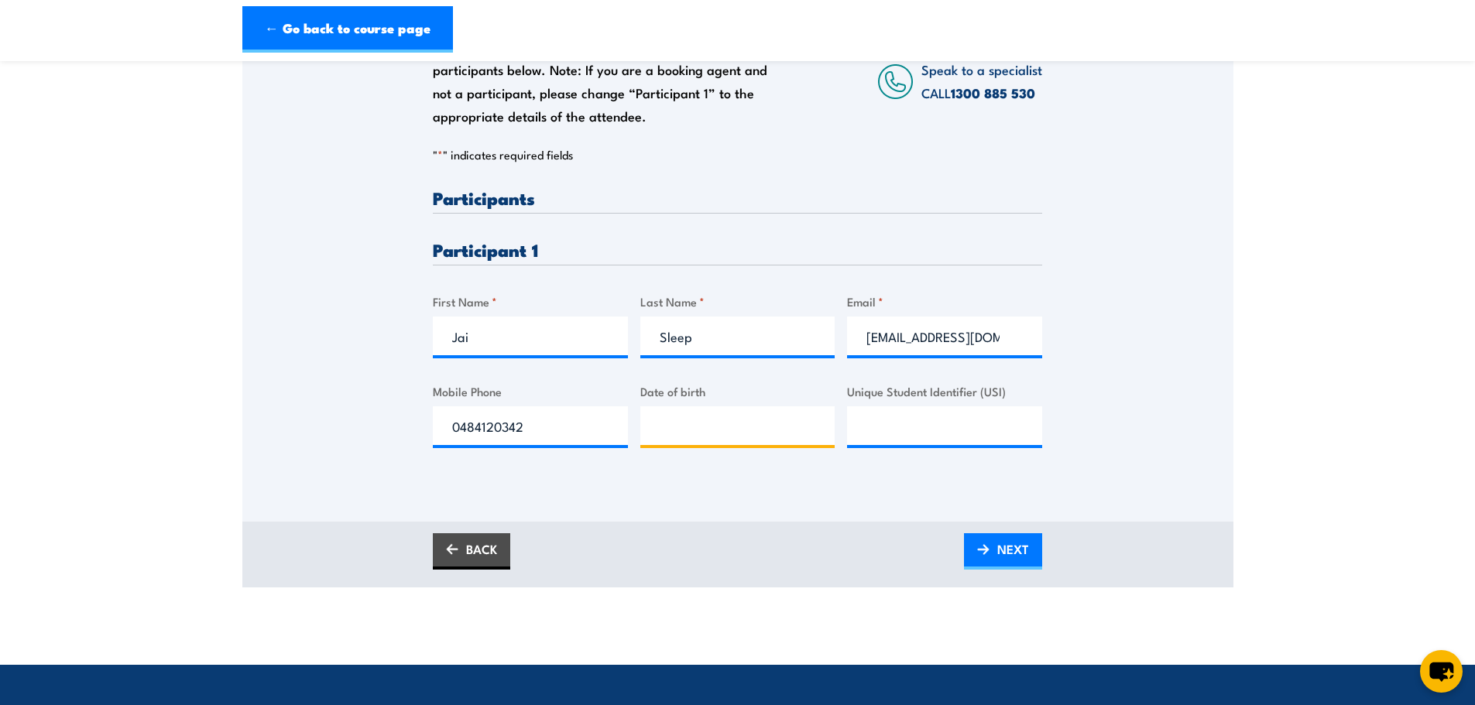
type input "__/__/____"
click at [677, 420] on input "__/__/____" at bounding box center [737, 425] width 195 height 39
click at [644, 422] on input "__/__/____" at bounding box center [737, 425] width 195 height 39
type input "[DATE]"
